Goal: Information Seeking & Learning: Check status

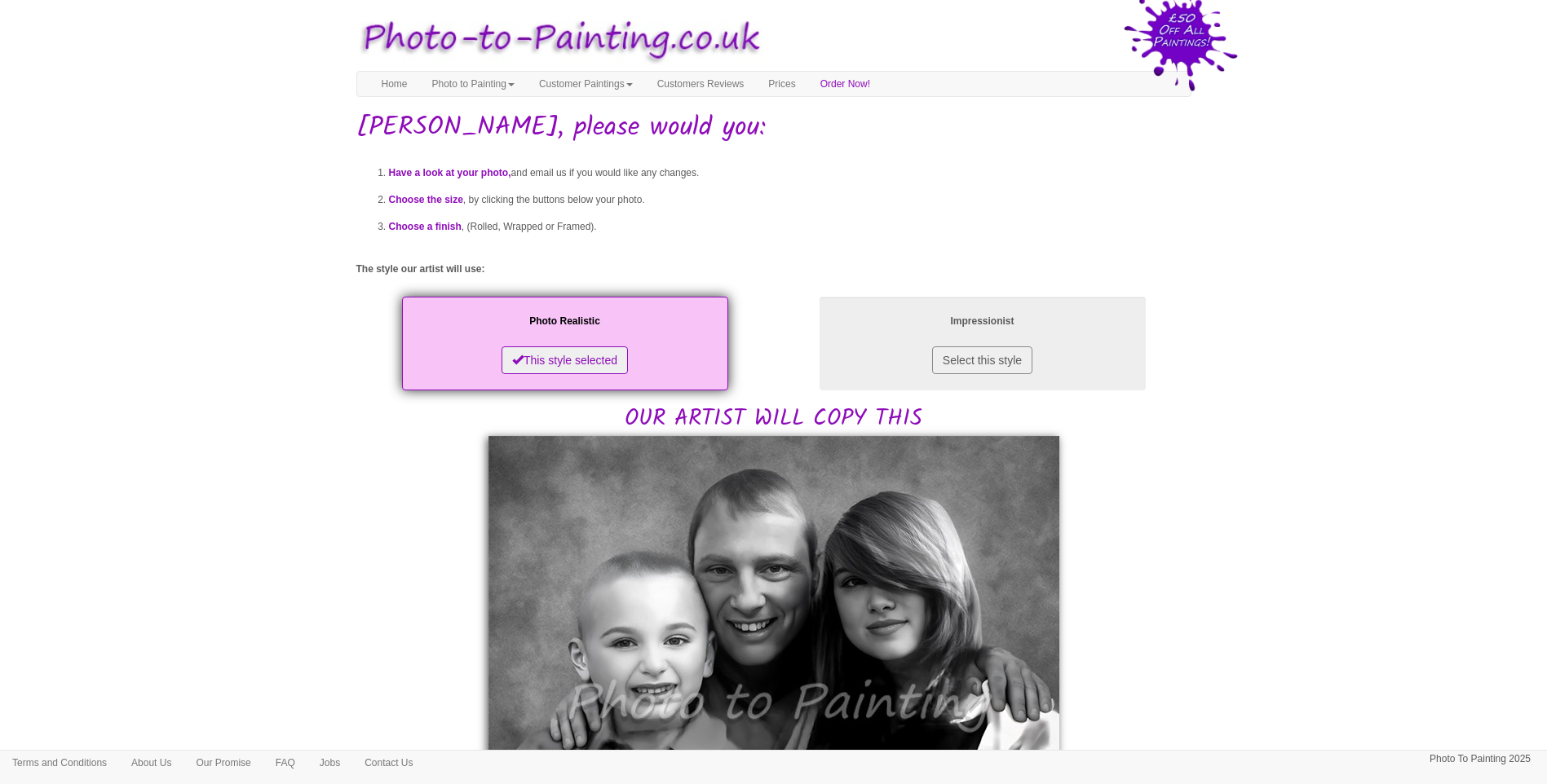
click at [1134, 523] on div "Have a look at your photo, and email us if you would like any changes. Choose t…" at bounding box center [773, 798] width 835 height 1303
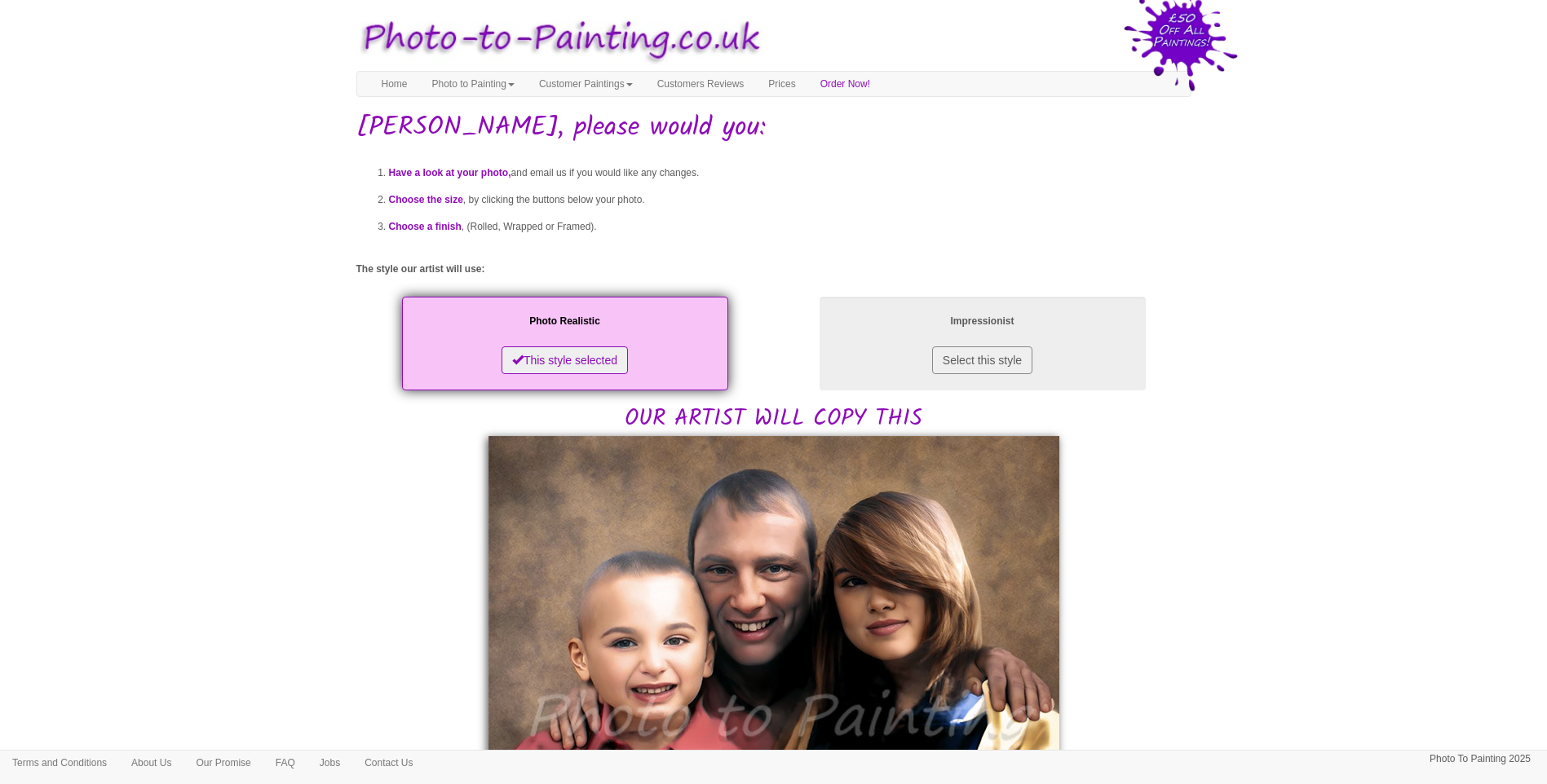
click at [1264, 617] on body "Your painting - risk free Toggle navigation Menu Home Photo to Painting Photo t…" at bounding box center [773, 779] width 1547 height 1543
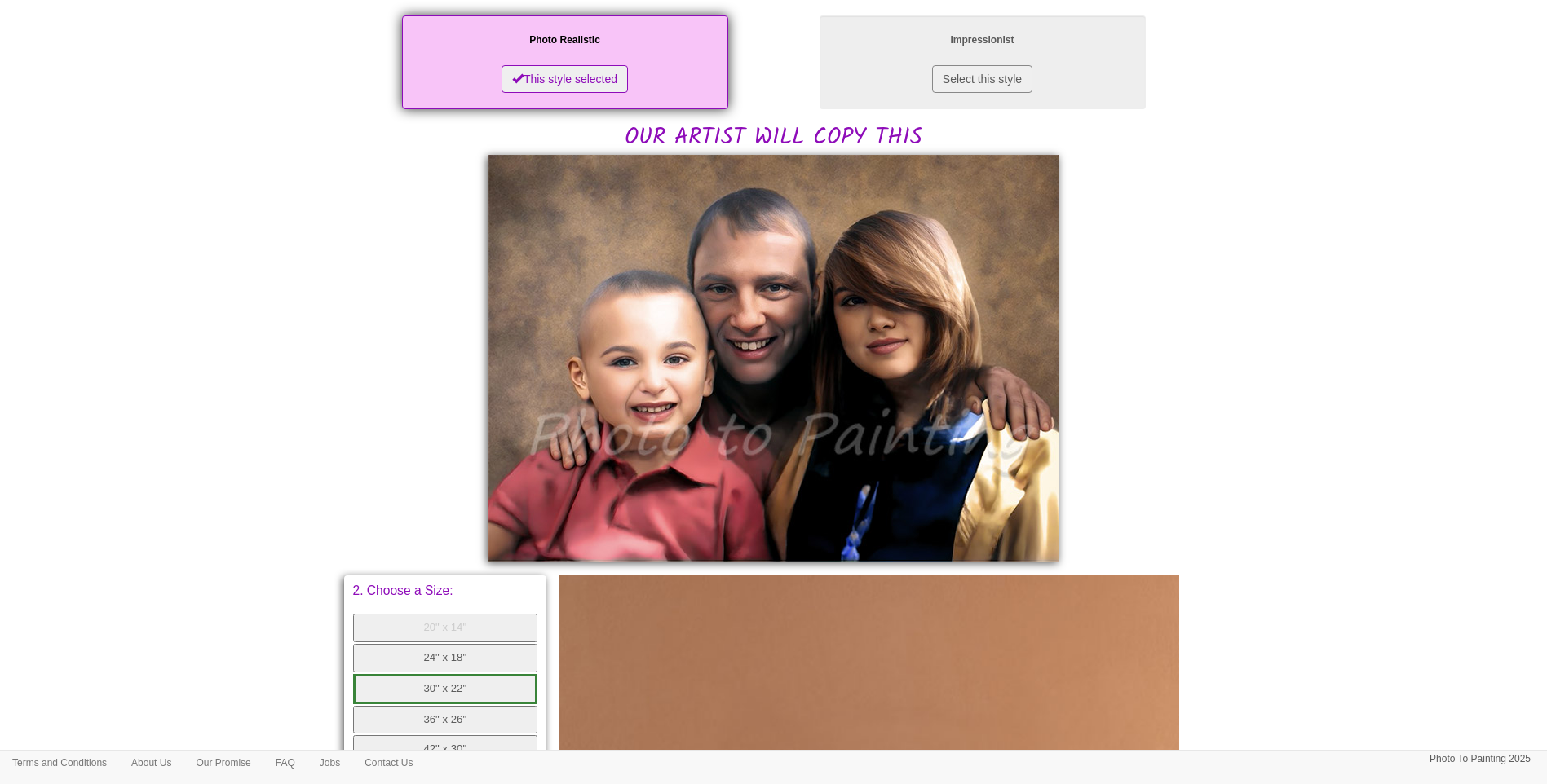
scroll to position [407, 0]
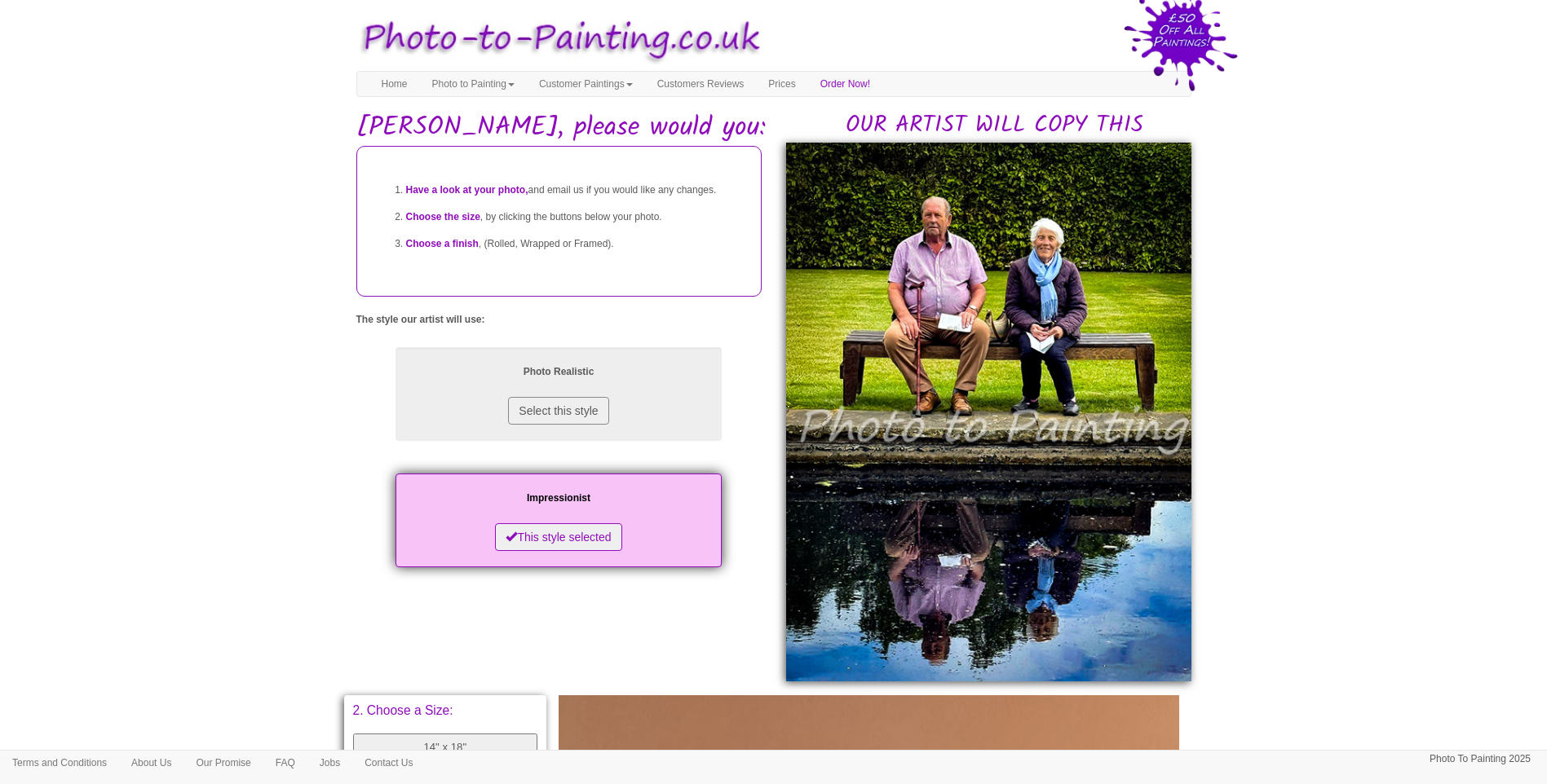
drag, startPoint x: 1421, startPoint y: 595, endPoint x: 1374, endPoint y: 613, distance: 50.3
click at [1421, 595] on body "Your painting - risk free Toggle navigation Menu Home Photo to Painting Photo t…" at bounding box center [773, 699] width 1547 height 1382
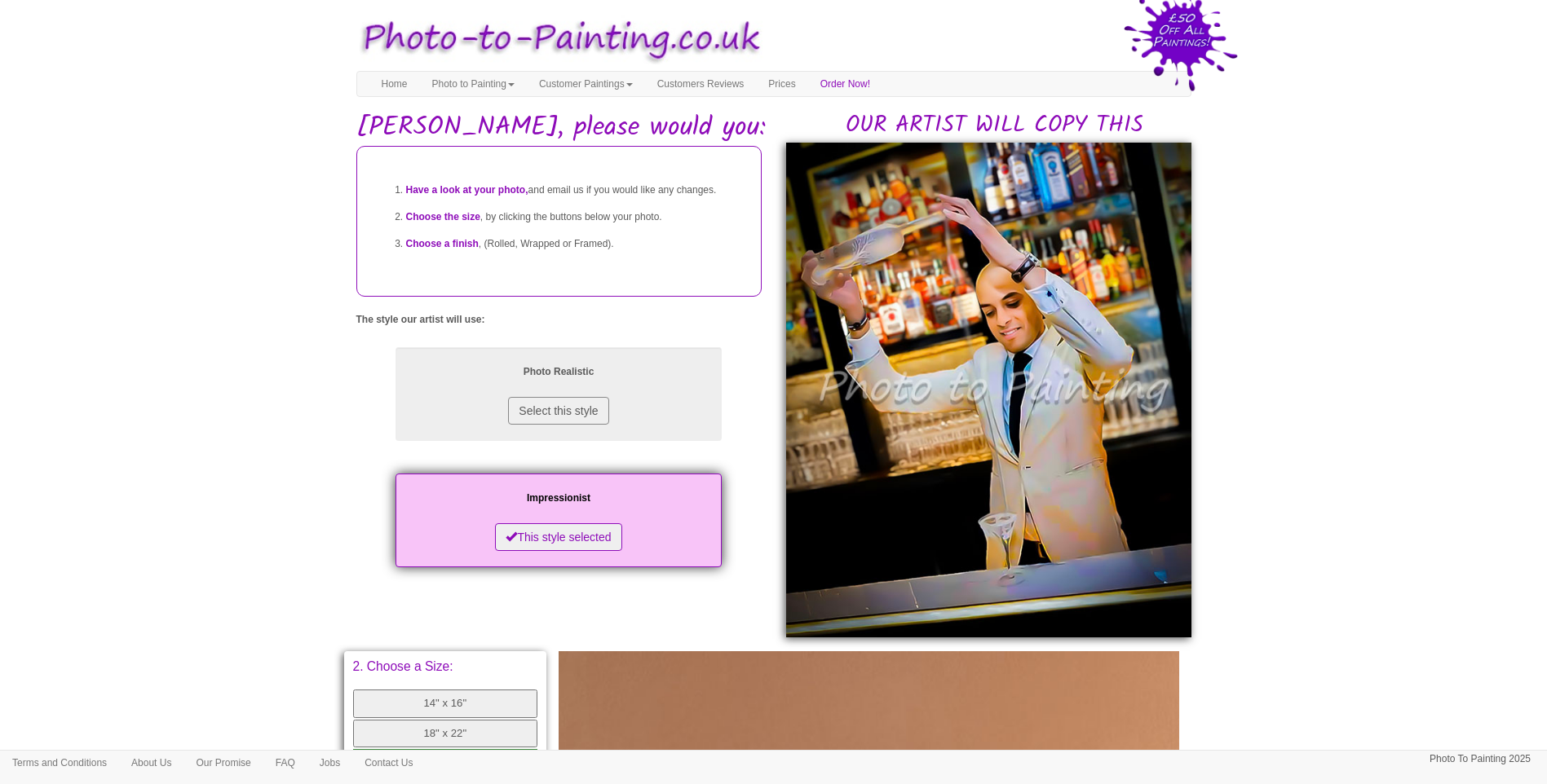
click at [1372, 423] on body "Your painting - risk free Toggle navigation Menu Home Photo to Painting Photo t…" at bounding box center [773, 677] width 1547 height 1338
click at [223, 516] on body "Your painting - risk free Toggle navigation Menu Home Photo to Painting Photo t…" at bounding box center [773, 677] width 1547 height 1338
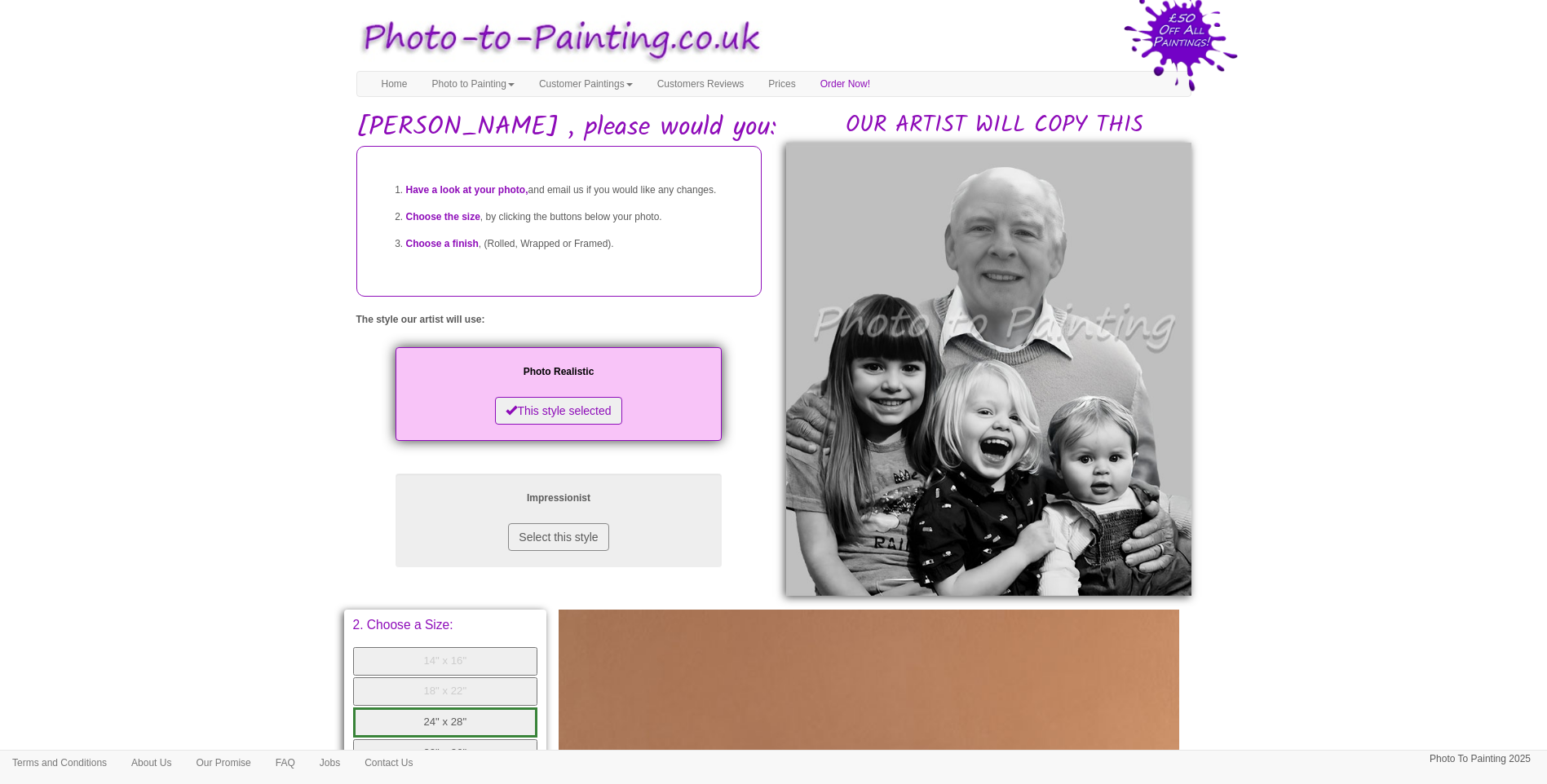
drag, startPoint x: 1332, startPoint y: 488, endPoint x: 1283, endPoint y: 502, distance: 51.0
click at [1332, 488] on body "Your painting - risk free Toggle navigation Menu Home Photo to Painting Photo t…" at bounding box center [773, 656] width 1547 height 1296
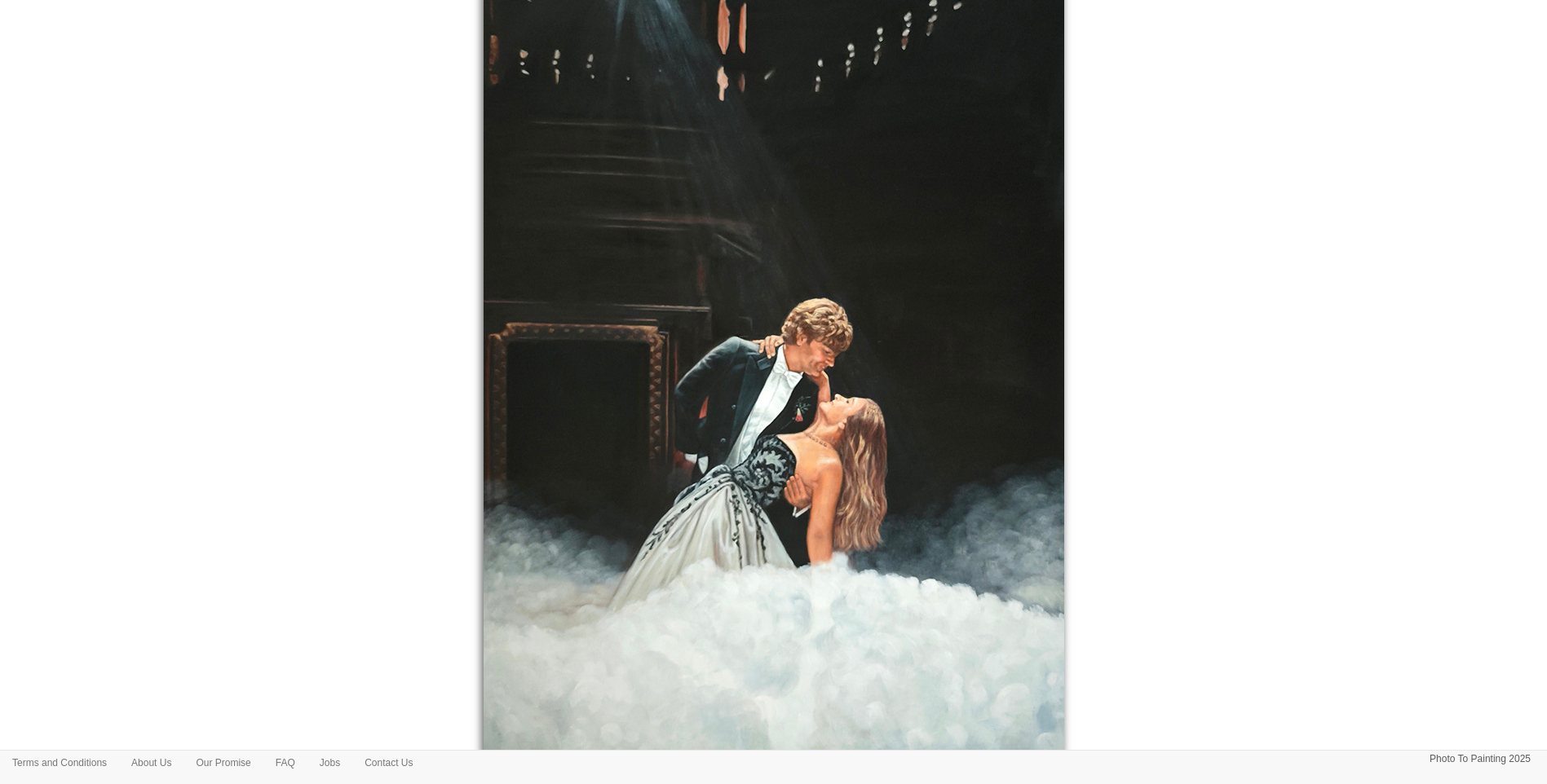
scroll to position [494, 0]
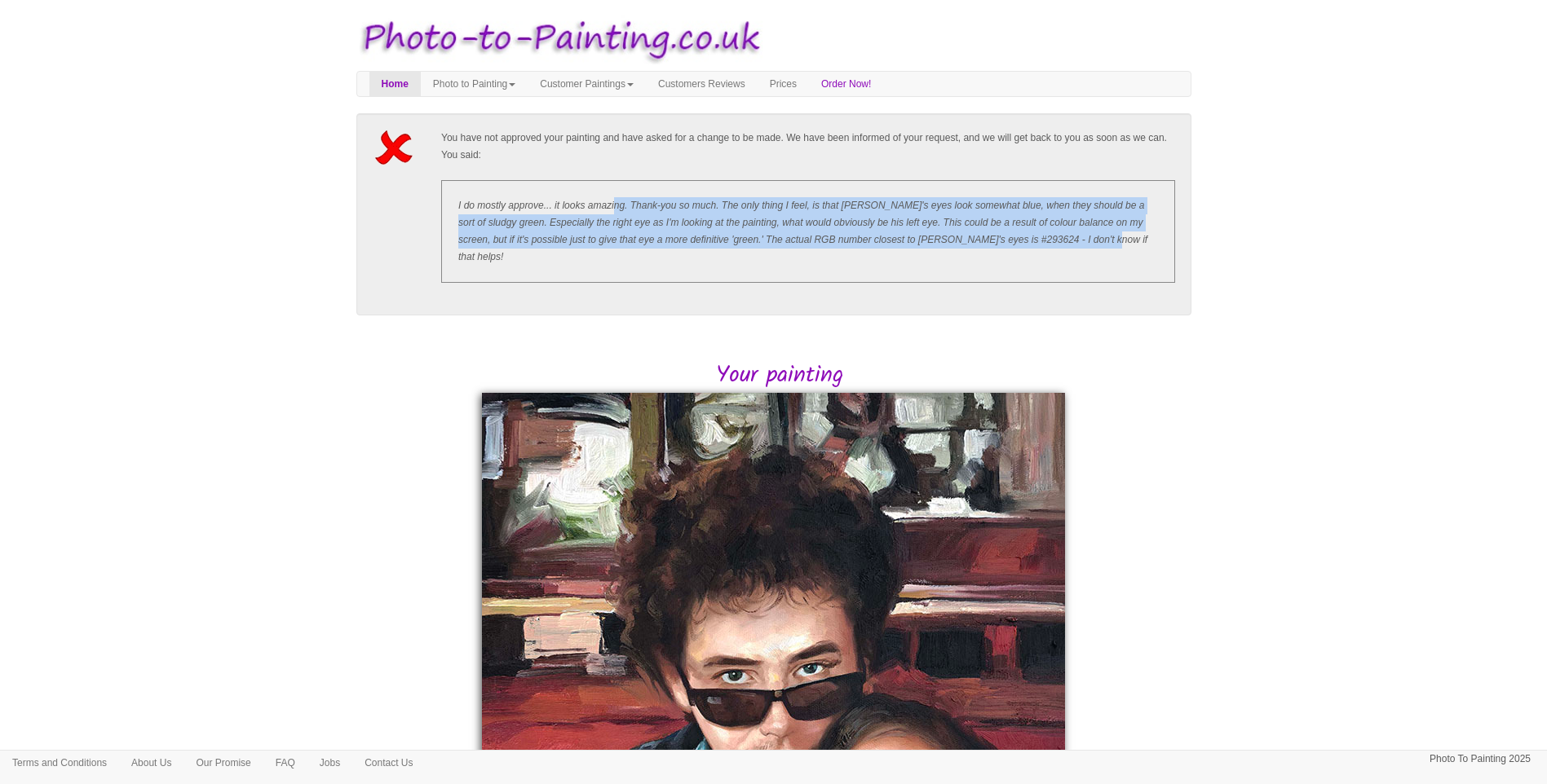
drag, startPoint x: 642, startPoint y: 204, endPoint x: 983, endPoint y: 250, distance: 344.1
click at [983, 250] on p "I do mostly approve... it looks amazing. Thank-you so much. The only thing I fe…" at bounding box center [808, 231] width 734 height 103
drag, startPoint x: 983, startPoint y: 250, endPoint x: 880, endPoint y: 256, distance: 103.2
click at [880, 256] on p "I do mostly approve... it looks amazing. Thank-you so much. The only thing I fe…" at bounding box center [808, 231] width 734 height 103
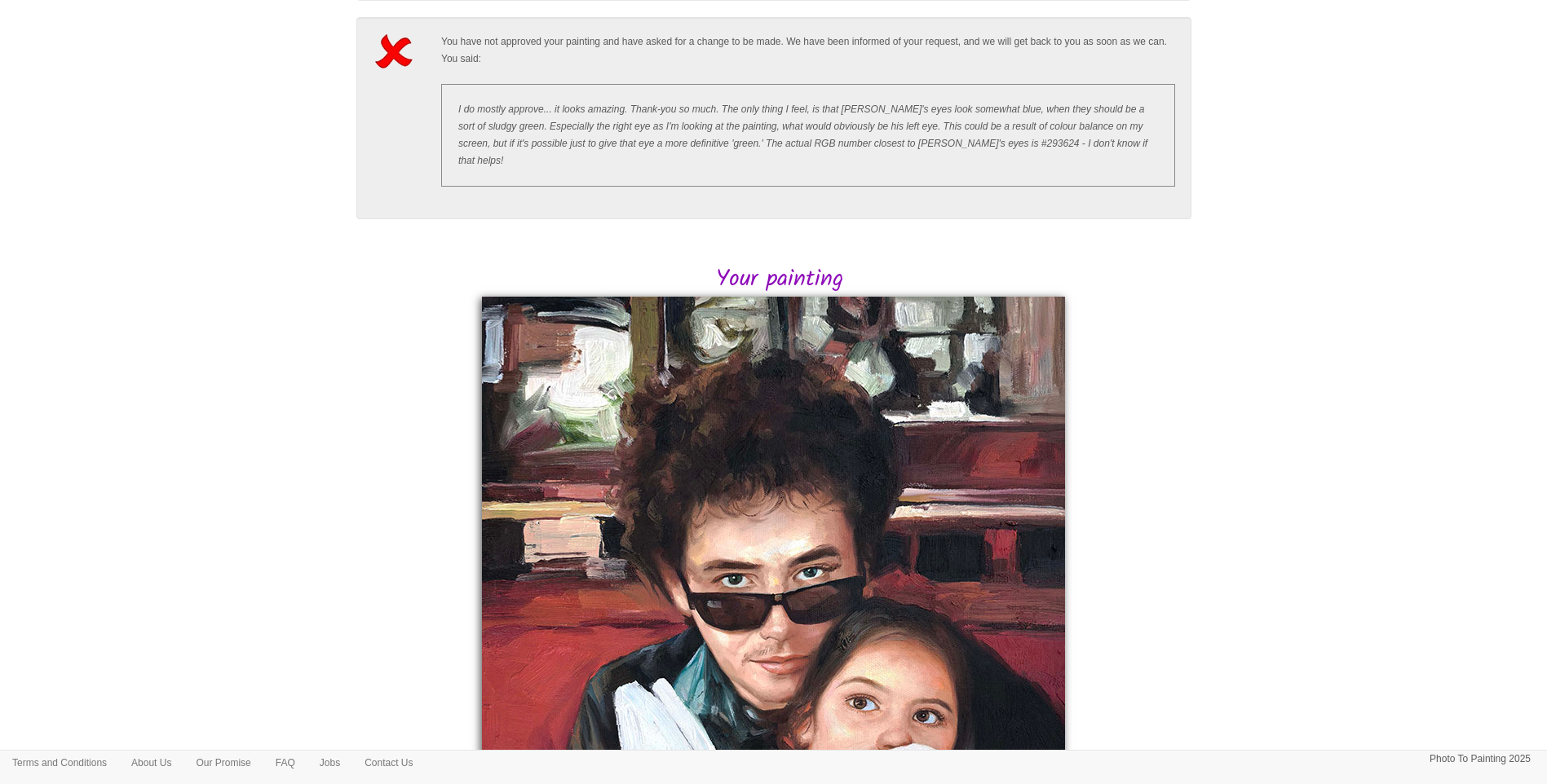
scroll to position [136, 0]
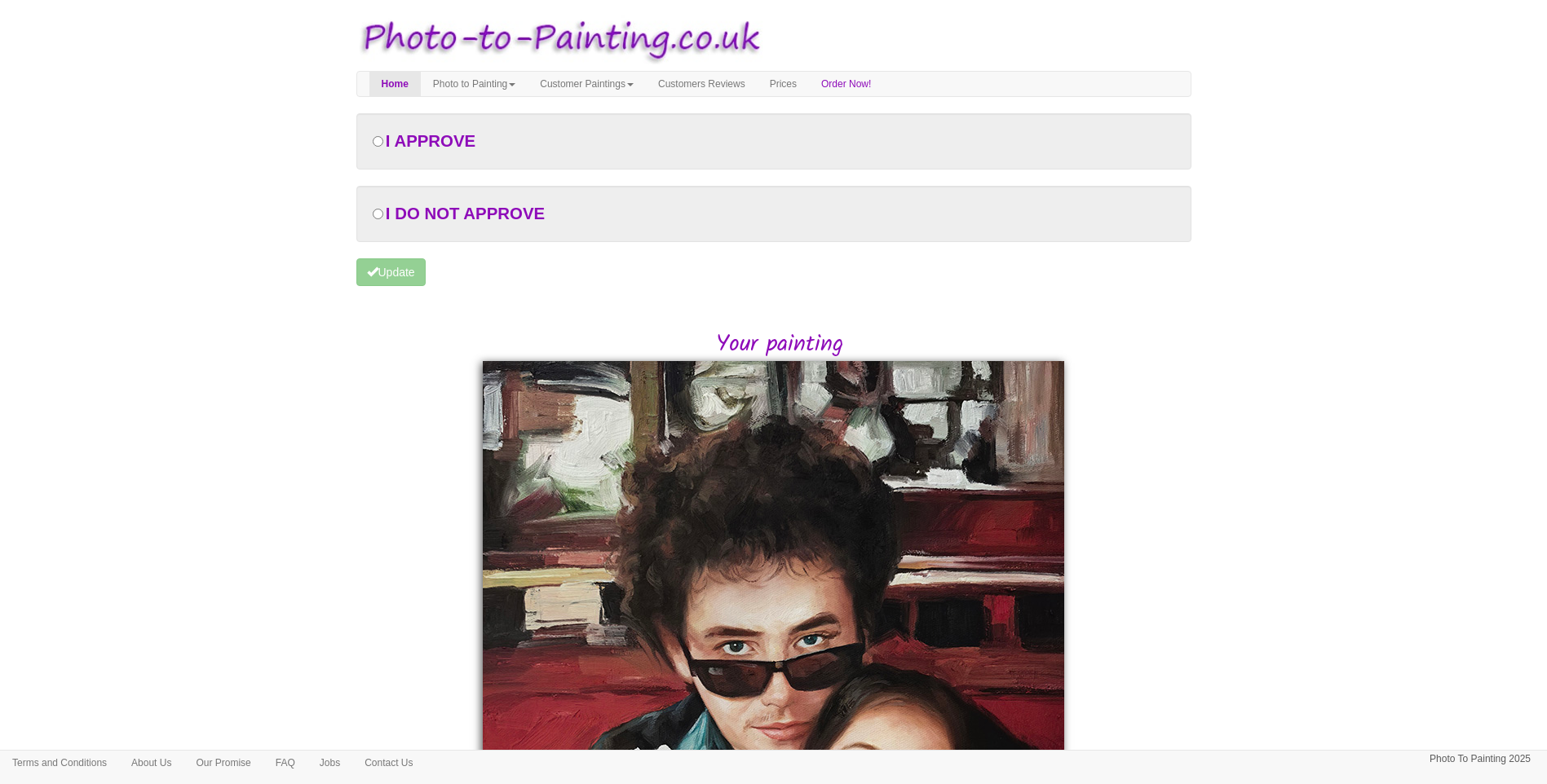
click at [1126, 506] on div "Your painting" at bounding box center [774, 752] width 860 height 848
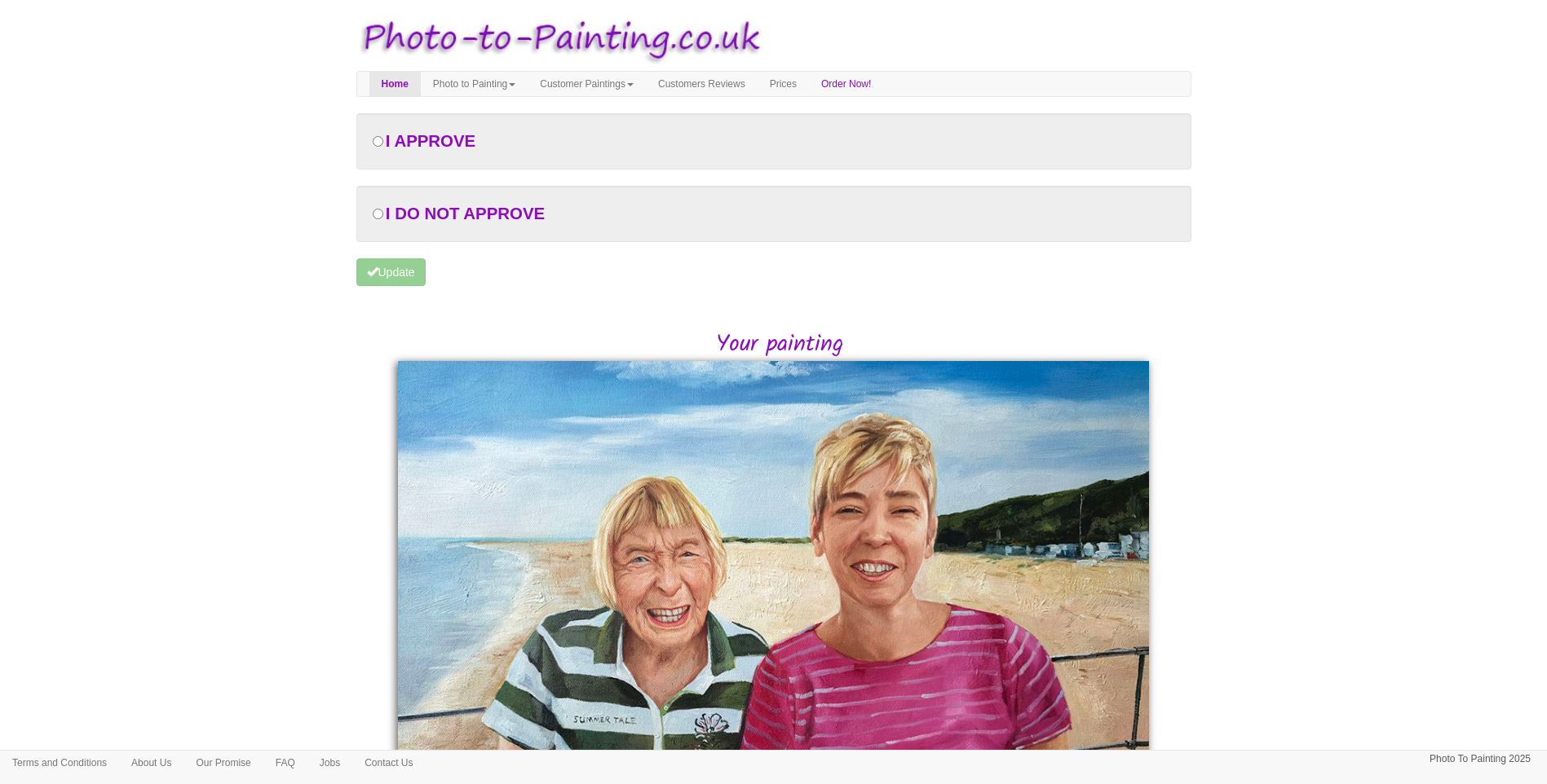
click at [1308, 458] on body "Your painting - risk free Toggle navigation Menu Home Photo to Painting Photo t…" at bounding box center [773, 475] width 1547 height 934
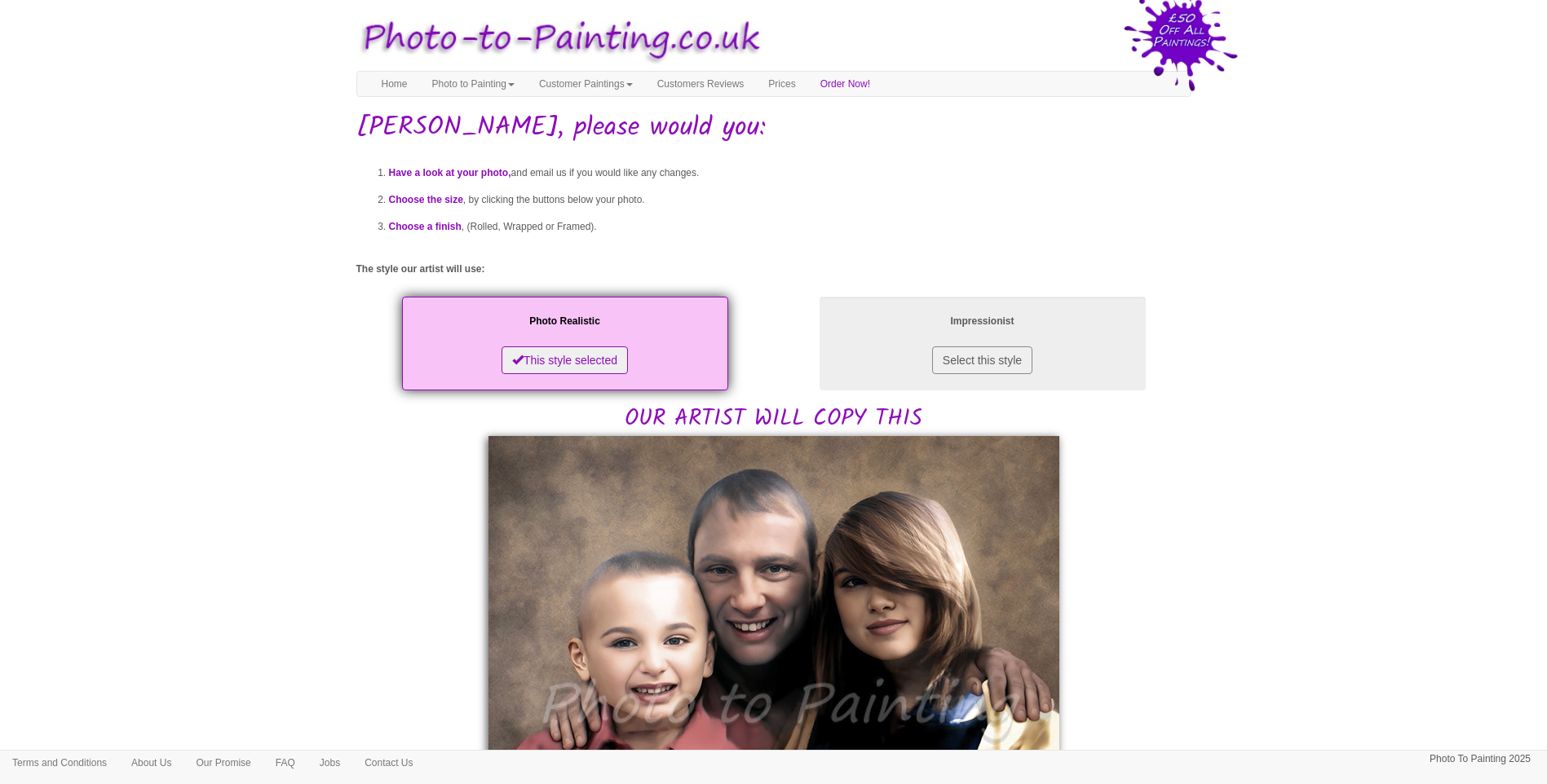
click at [246, 496] on body "Your painting - risk free Toggle navigation Menu Home Photo to Painting Photo t…" at bounding box center [773, 779] width 1547 height 1543
click at [1261, 484] on body "Your painting - risk free Toggle navigation Menu Home Photo to Painting Photo t…" at bounding box center [773, 779] width 1547 height 1543
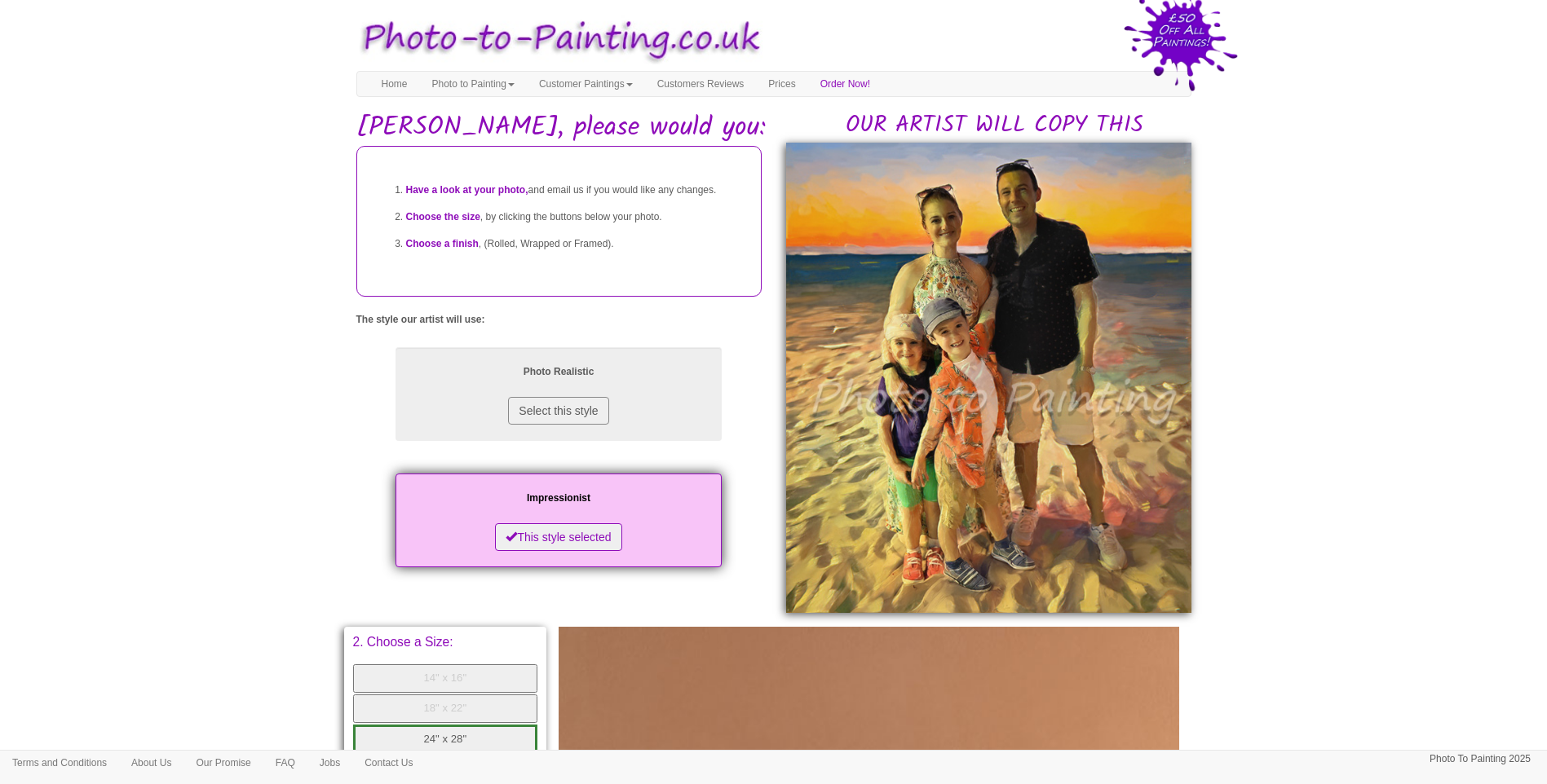
drag, startPoint x: 1388, startPoint y: 415, endPoint x: 1374, endPoint y: 415, distance: 14.0
click at [1388, 415] on body "Your painting - risk free Toggle navigation Menu Home Photo to Painting Photo t…" at bounding box center [773, 660] width 1547 height 1304
